Goal: Task Accomplishment & Management: Manage account settings

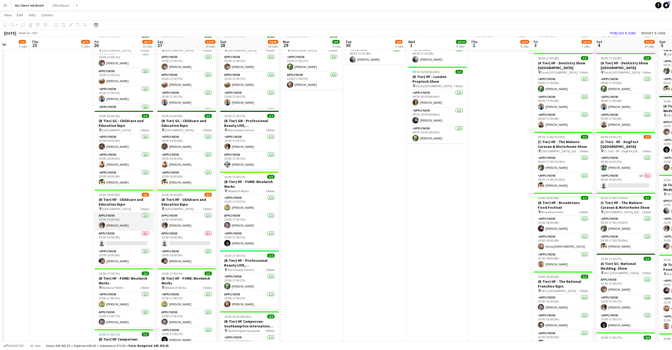
scroll to position [295, 0]
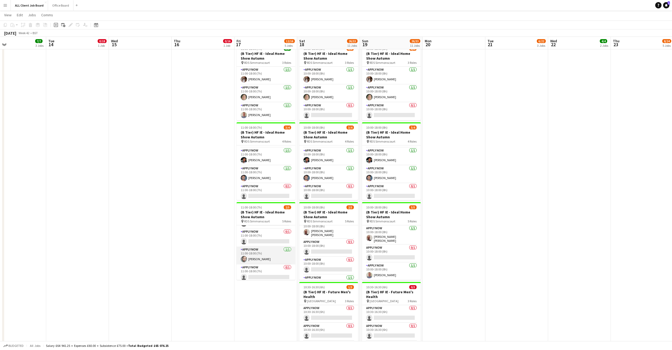
scroll to position [34, 0]
click at [271, 272] on app-card-role "APPLY NOW 0/1 11:00-18:00 (7h) single-neutral-actions" at bounding box center [265, 274] width 59 height 18
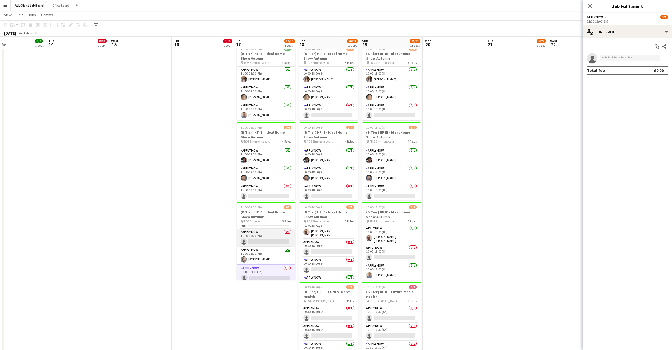
scroll to position [17, 0]
click at [266, 246] on app-card-role "APPLY NOW 0/1 11:00-18:00 (7h) single-neutral-actions" at bounding box center [265, 255] width 59 height 18
click at [266, 237] on app-card-role "APPLY NOW 0/1 11:00-18:00 (7h) single-neutral-actions" at bounding box center [265, 237] width 59 height 18
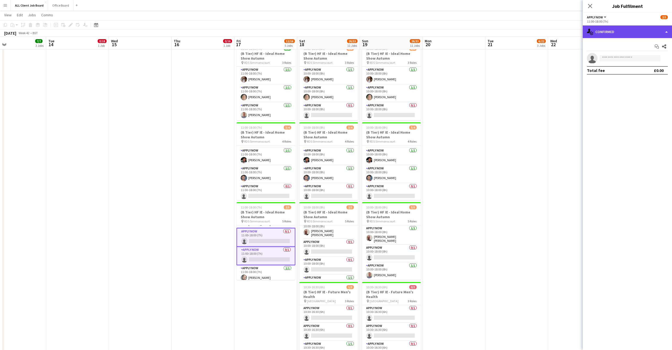
click at [667, 34] on div "single-neutral-actions-check-2 Confirmed" at bounding box center [627, 31] width 89 height 13
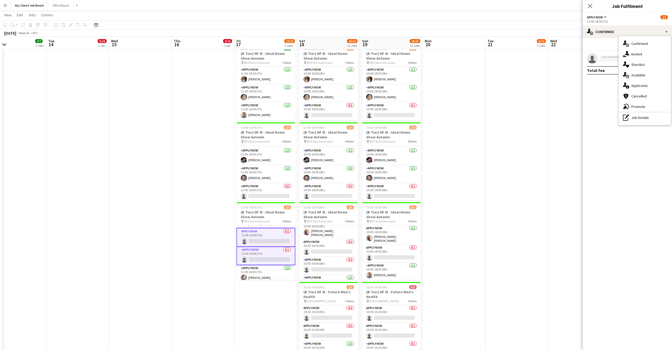
drag, startPoint x: 648, startPoint y: 116, endPoint x: 645, endPoint y: 116, distance: 2.9
click at [647, 116] on div "pen-write Job Details" at bounding box center [644, 117] width 52 height 10
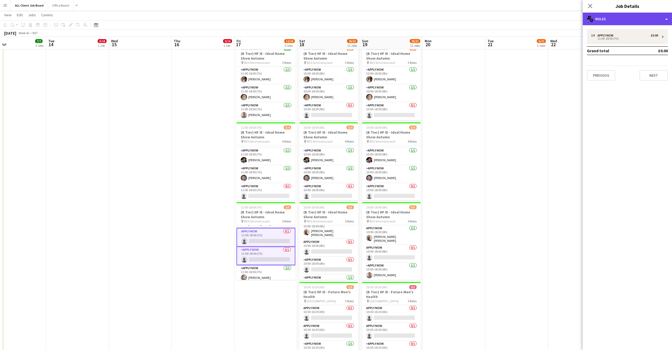
click at [633, 18] on div "multiple-users-add Roles" at bounding box center [627, 19] width 89 height 13
click at [611, 34] on div "APPLY NOW" at bounding box center [606, 36] width 18 height 4
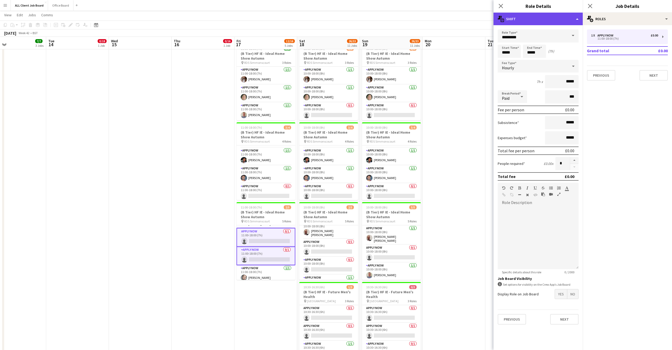
click at [574, 17] on div "multiple-actions-text Shift" at bounding box center [537, 19] width 89 height 13
click at [556, 63] on div "bin-2 Delete Role" at bounding box center [555, 62] width 52 height 10
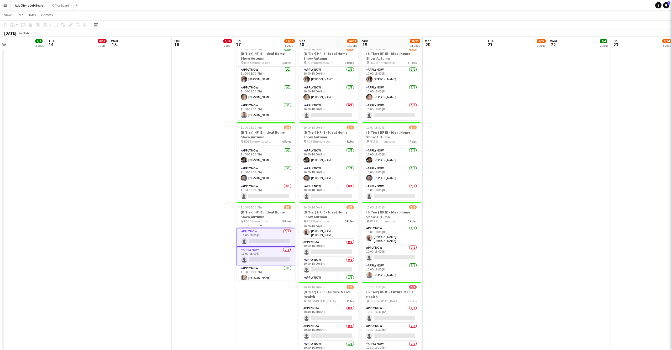
scroll to position [0, 0]
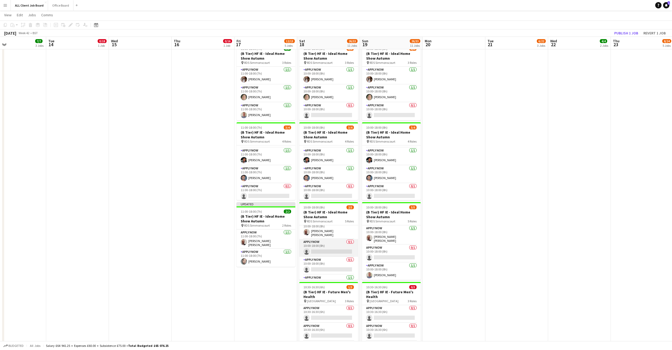
click at [335, 246] on app-card-role "APPLY NOW 0/1 10:00-18:00 (8h) single-neutral-actions" at bounding box center [328, 248] width 59 height 18
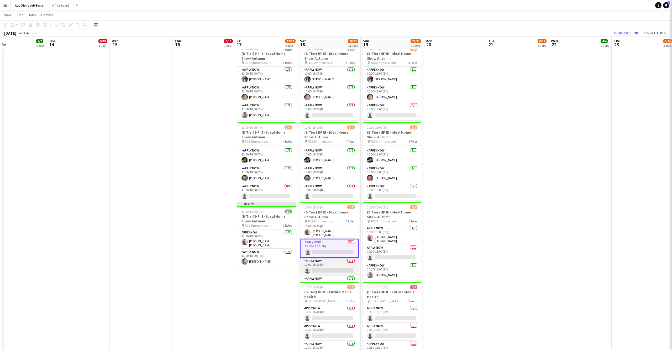
drag, startPoint x: 335, startPoint y: 260, endPoint x: 343, endPoint y: 257, distance: 9.0
click at [335, 260] on app-card-role "APPLY NOW 0/1 10:00-18:00 (8h) single-neutral-actions" at bounding box center [329, 267] width 59 height 18
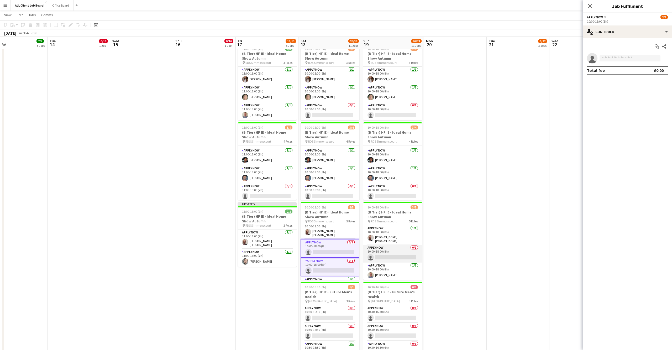
drag, startPoint x: 389, startPoint y: 246, endPoint x: 398, endPoint y: 257, distance: 14.8
click at [389, 246] on app-card-role "APPLY NOW 0/1 10:00-18:00 (8h) single-neutral-actions" at bounding box center [392, 254] width 59 height 18
click at [400, 256] on app-card-role "APPLY NOW 0/1 10:00-18:00 (8h) single-neutral-actions" at bounding box center [393, 256] width 59 height 18
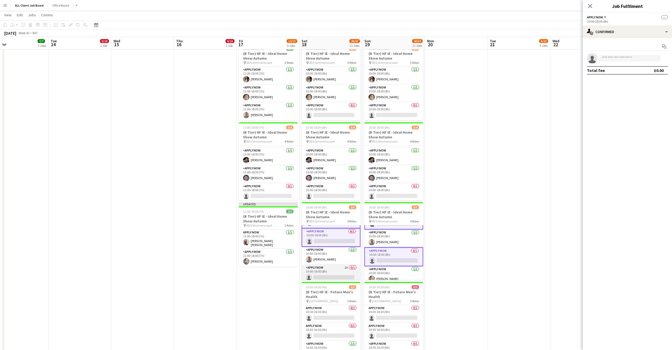
scroll to position [35, 0]
drag, startPoint x: 330, startPoint y: 273, endPoint x: 341, endPoint y: 271, distance: 11.5
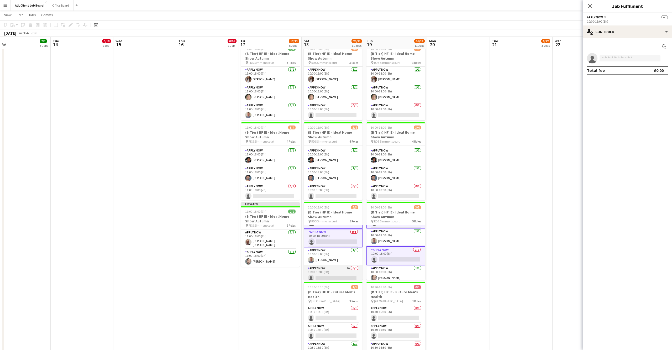
scroll to position [35, 0]
click at [343, 270] on app-card-role "APPLY NOW 1A 0/1 10:00-18:00 (8h) single-neutral-actions" at bounding box center [333, 274] width 59 height 18
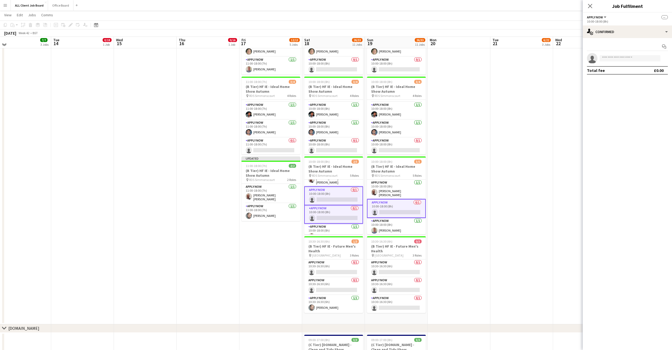
scroll to position [0, 0]
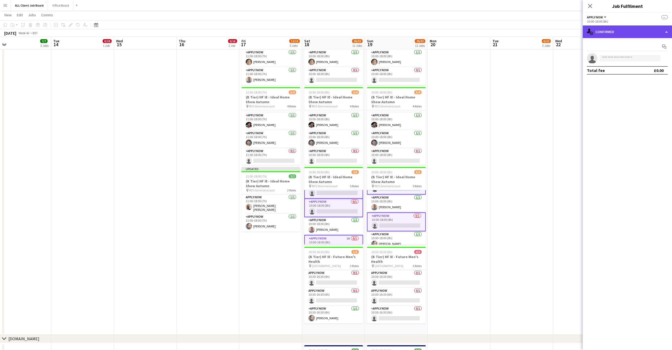
click at [662, 30] on div "single-neutral-actions-check-2 Confirmed" at bounding box center [627, 31] width 89 height 13
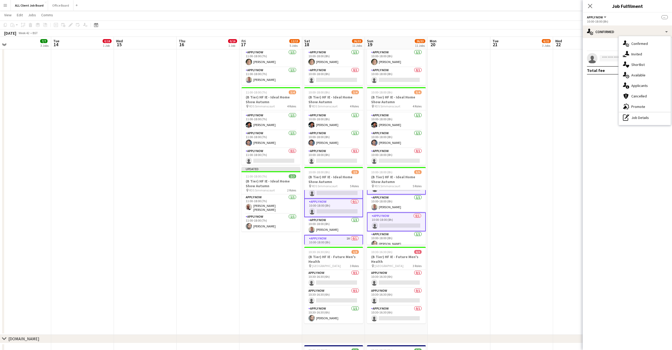
drag, startPoint x: 641, startPoint y: 117, endPoint x: 636, endPoint y: 116, distance: 5.3
click at [641, 117] on div "pen-write Job Details" at bounding box center [644, 117] width 52 height 10
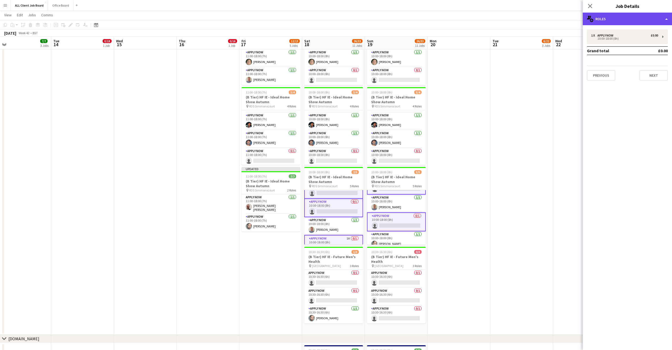
click at [610, 17] on div "multiple-users-add Roles" at bounding box center [627, 19] width 89 height 13
click at [594, 38] on div "10:00-18:00 (8h)" at bounding box center [624, 38] width 67 height 3
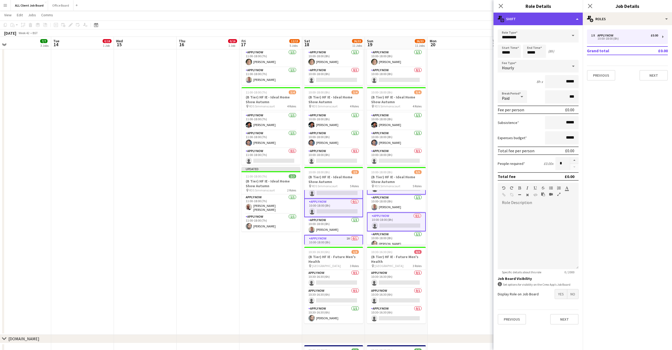
click at [562, 16] on div "multiple-actions-text Shift" at bounding box center [537, 19] width 89 height 13
click at [554, 62] on div "bin-2 Delete Role" at bounding box center [555, 62] width 52 height 10
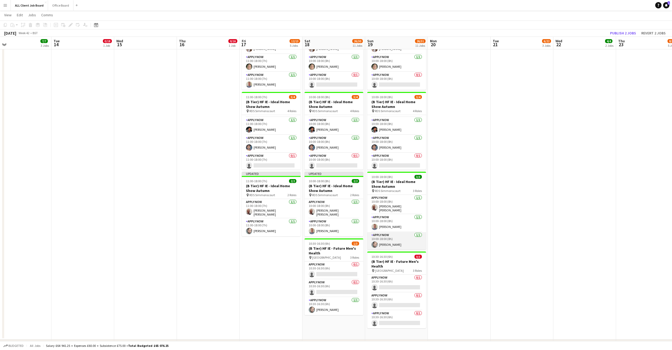
click at [401, 243] on app-card-role "APPLY NOW [DATE] 10:00-18:00 (8h) [PERSON_NAME]" at bounding box center [396, 241] width 59 height 18
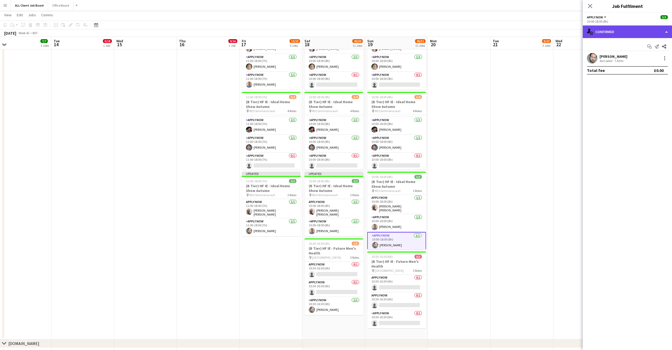
click at [665, 29] on div "single-neutral-actions-check-2 Confirmed" at bounding box center [627, 31] width 89 height 13
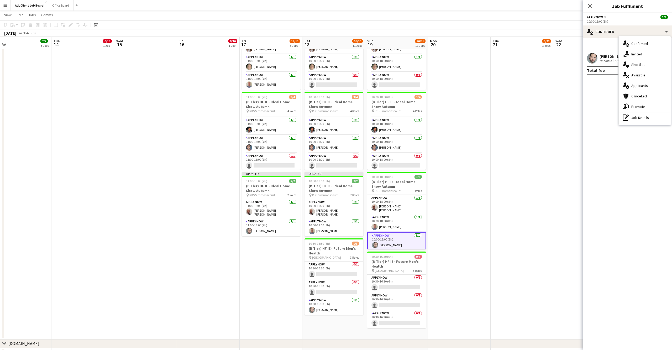
click at [612, 59] on div "Not rated" at bounding box center [606, 61] width 14 height 4
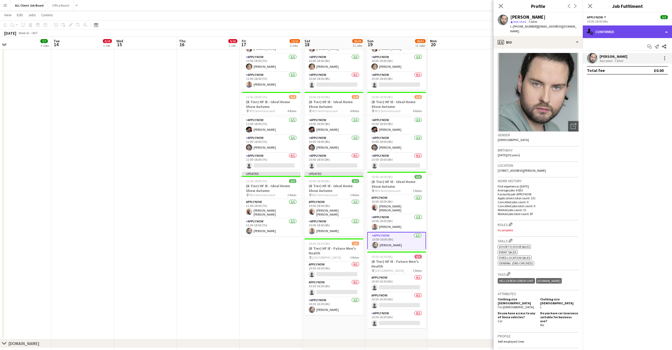
click at [649, 33] on div "single-neutral-actions-check-2 Confirmed" at bounding box center [627, 31] width 89 height 13
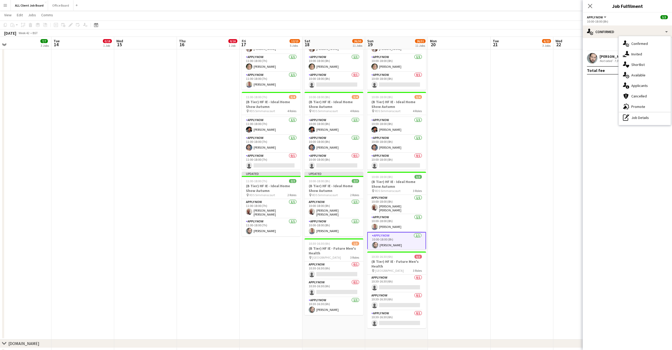
click at [601, 65] on app-confirmed-crew "[PERSON_NAME] Not rated 7.92mi Total fee £0.00" at bounding box center [627, 64] width 89 height 22
click at [661, 57] on div at bounding box center [663, 58] width 7 height 6
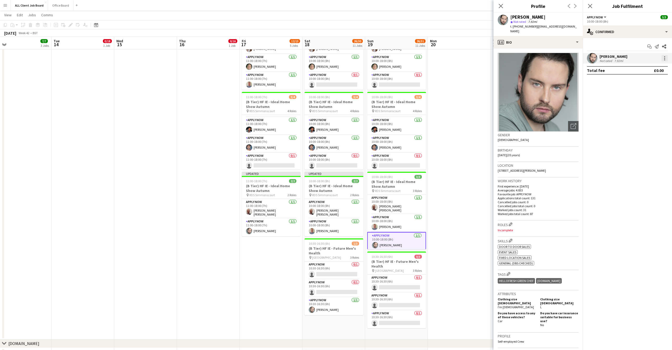
click at [663, 59] on div at bounding box center [664, 58] width 6 height 6
click at [634, 80] on span "Switch crew" at bounding box center [642, 80] width 22 height 4
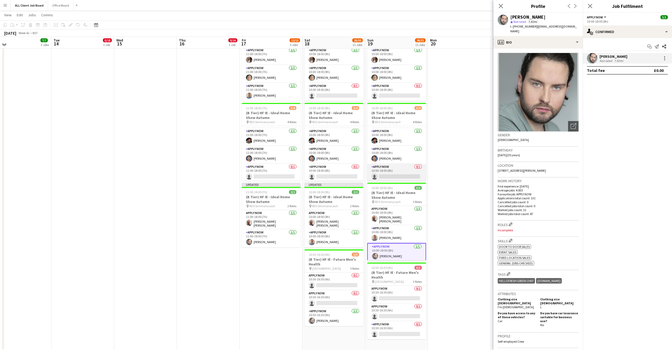
click at [397, 173] on app-card-role "APPLY NOW 0/1 10:00-18:00 (8h) single-neutral-actions" at bounding box center [396, 173] width 59 height 18
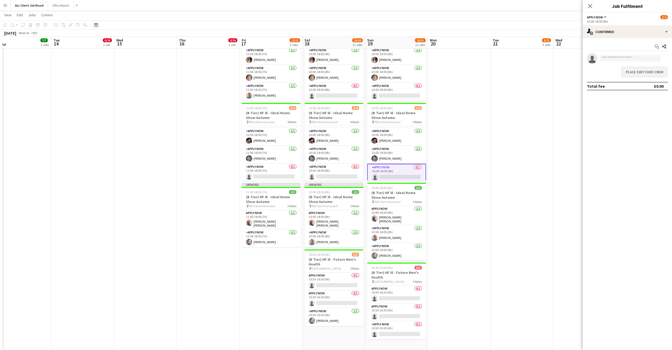
click at [647, 71] on button "Place switched crew" at bounding box center [644, 72] width 46 height 10
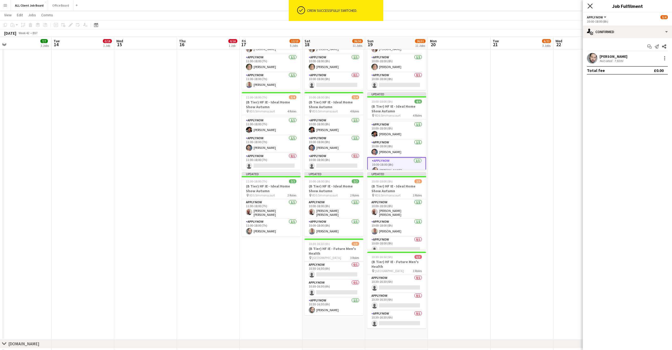
click at [591, 4] on icon "Close pop-in" at bounding box center [589, 5] width 5 height 5
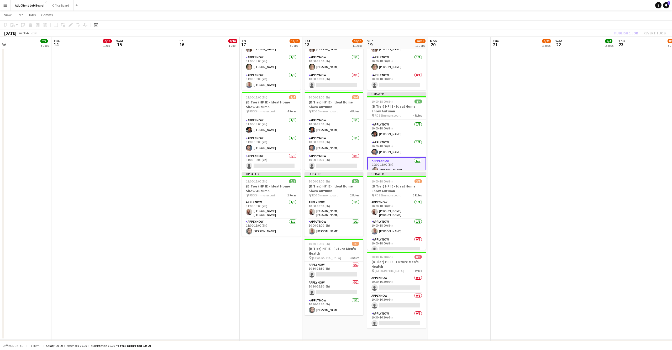
drag, startPoint x: 403, startPoint y: 240, endPoint x: 455, endPoint y: 195, distance: 68.1
click at [403, 240] on app-card-role "APPLY NOW 0/1 10:00-18:00 (8h) single-neutral-actions" at bounding box center [396, 245] width 59 height 18
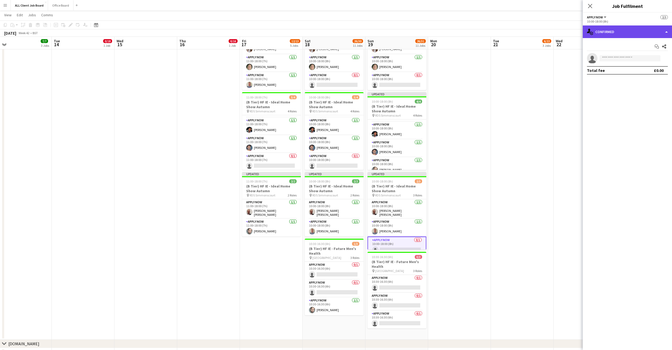
click at [663, 32] on div "single-neutral-actions-check-2 Confirmed" at bounding box center [627, 31] width 89 height 13
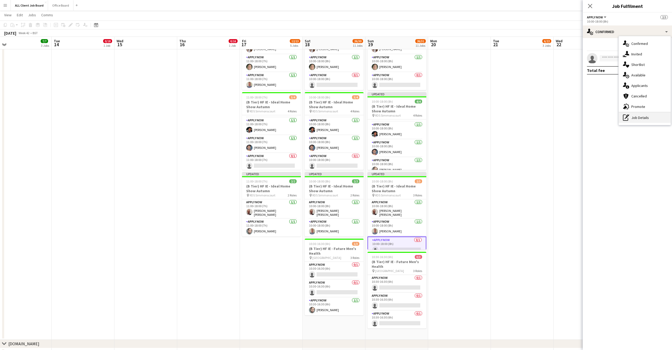
click at [634, 117] on div "pen-write Job Details" at bounding box center [644, 117] width 52 height 10
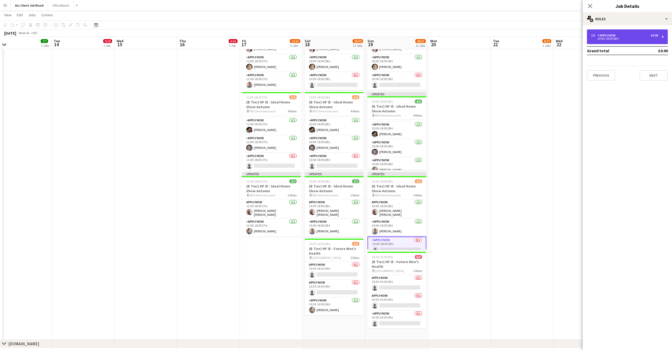
click at [627, 39] on div "10:00-18:00 (8h)" at bounding box center [624, 38] width 67 height 3
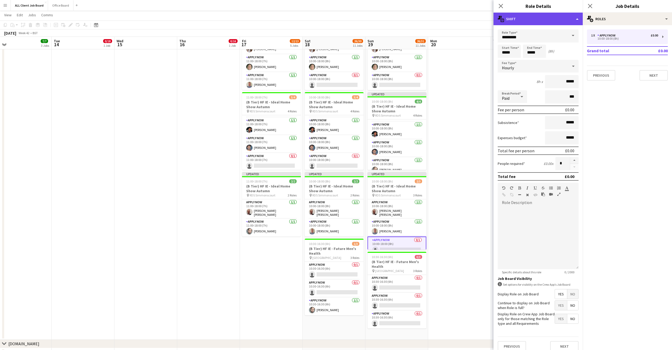
click at [557, 22] on div "multiple-actions-text Shift" at bounding box center [537, 19] width 89 height 13
click at [547, 62] on div "bin-2 Delete Role" at bounding box center [555, 62] width 52 height 10
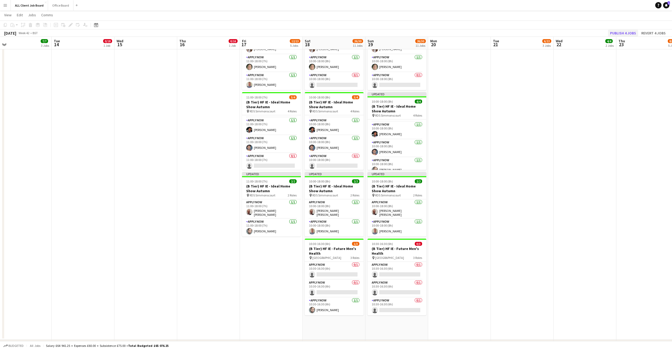
click at [620, 31] on button "Publish 4 jobs" at bounding box center [623, 33] width 30 height 7
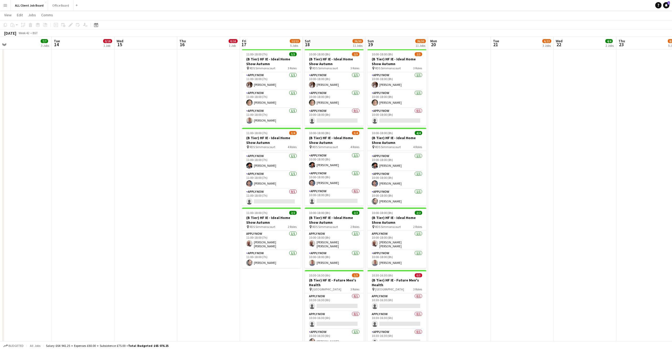
scroll to position [16, 0]
